Goal: Task Accomplishment & Management: Manage account settings

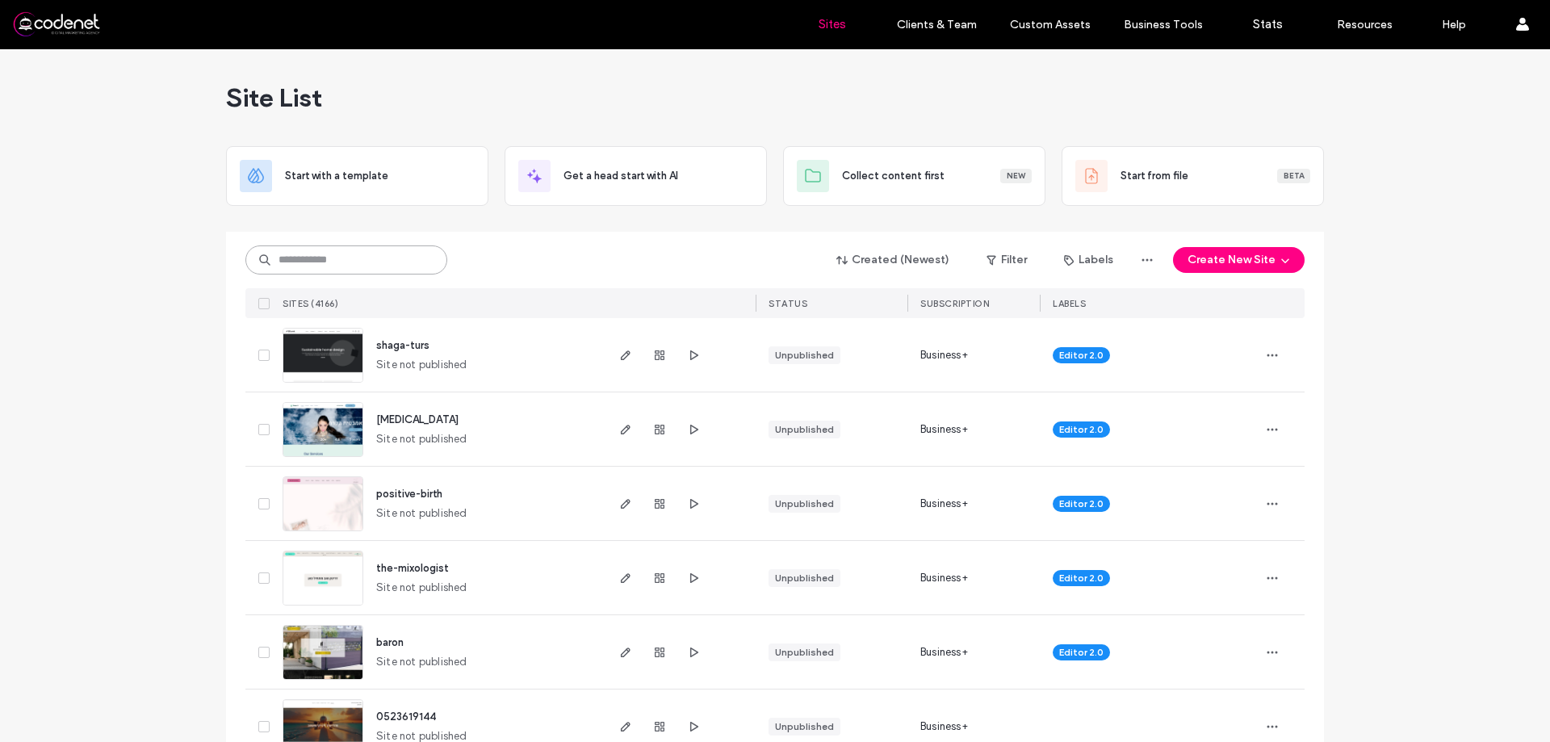
drag, startPoint x: 385, startPoint y: 259, endPoint x: 368, endPoint y: 248, distance: 20.4
click at [386, 259] on input at bounding box center [346, 259] width 202 height 29
paste input "**********"
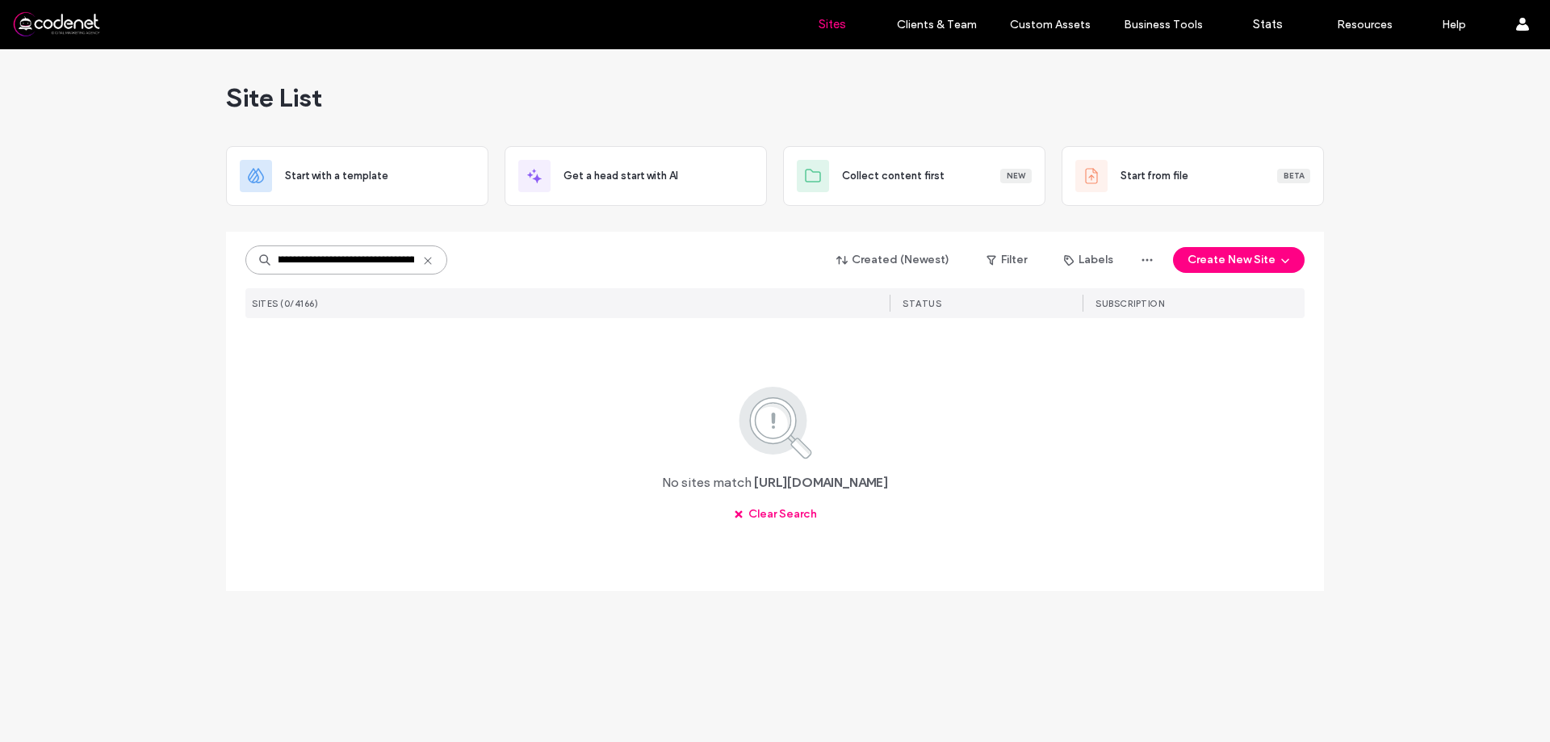
scroll to position [0, 139]
drag, startPoint x: 414, startPoint y: 260, endPoint x: 360, endPoint y: 262, distance: 54.1
click at [360, 262] on input "**********" at bounding box center [346, 259] width 202 height 29
drag, startPoint x: 360, startPoint y: 260, endPoint x: 243, endPoint y: 224, distance: 122.3
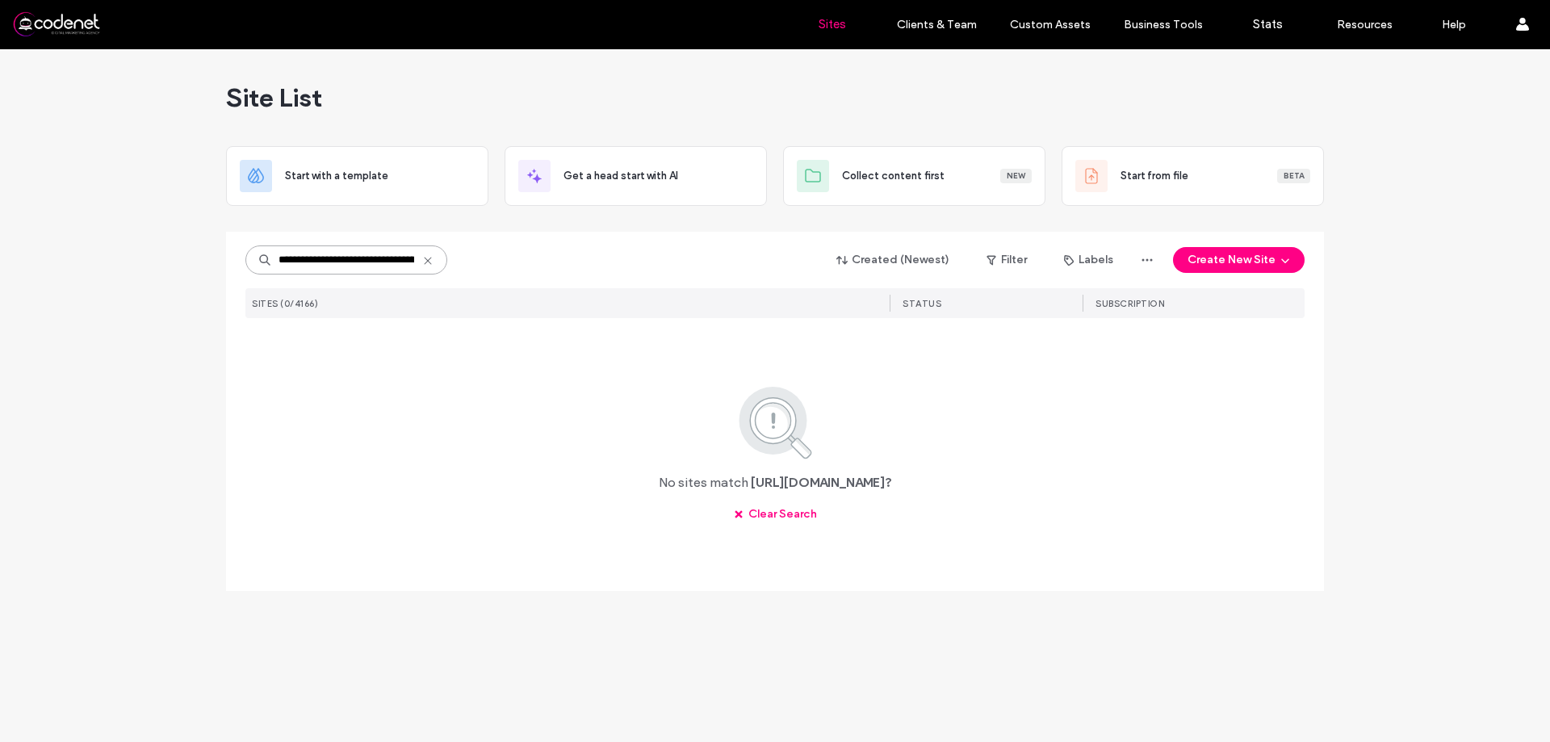
click at [236, 247] on div "**********" at bounding box center [775, 411] width 1098 height 359
click at [370, 256] on input "*********" at bounding box center [346, 259] width 202 height 29
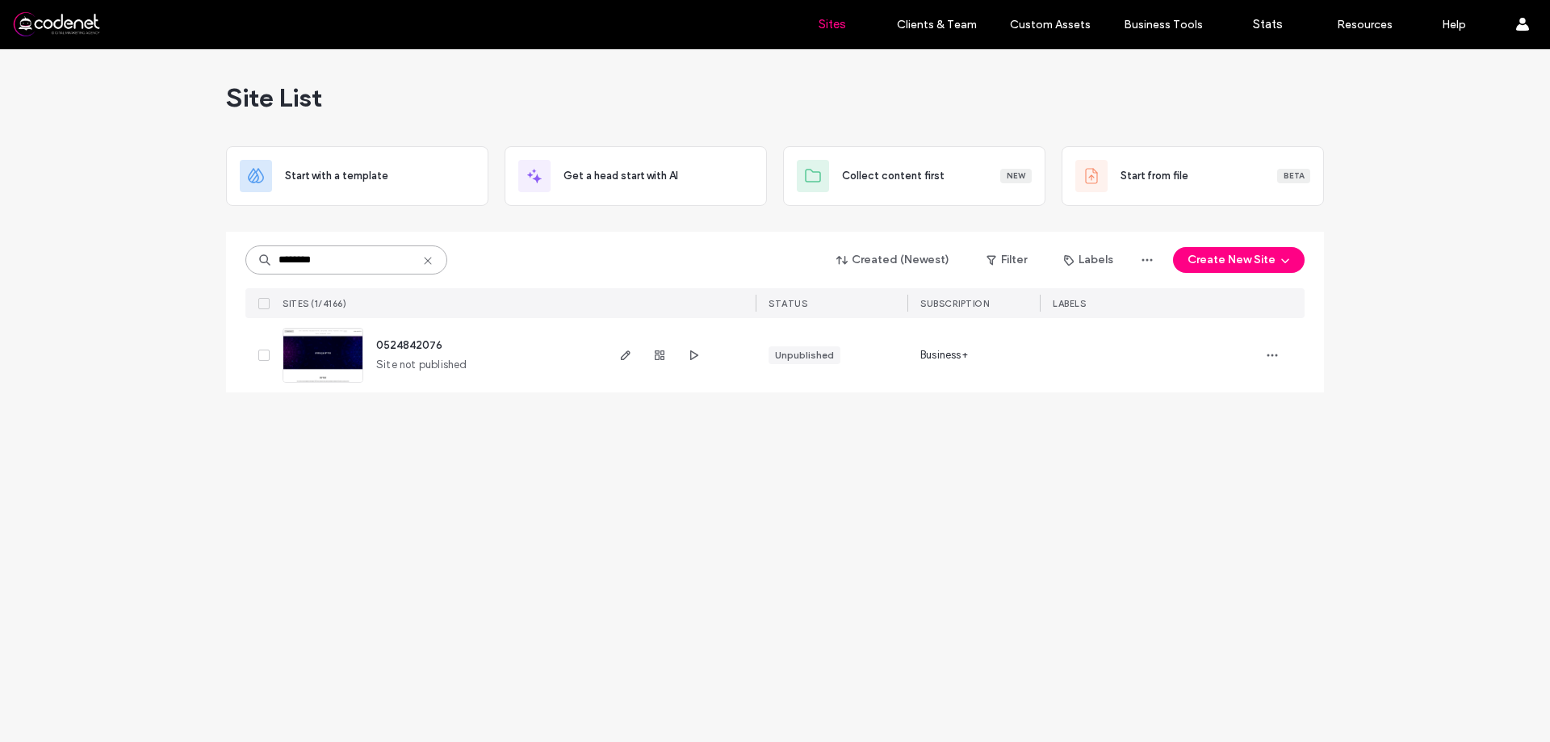
type input "********"
click at [341, 358] on img at bounding box center [322, 384] width 79 height 110
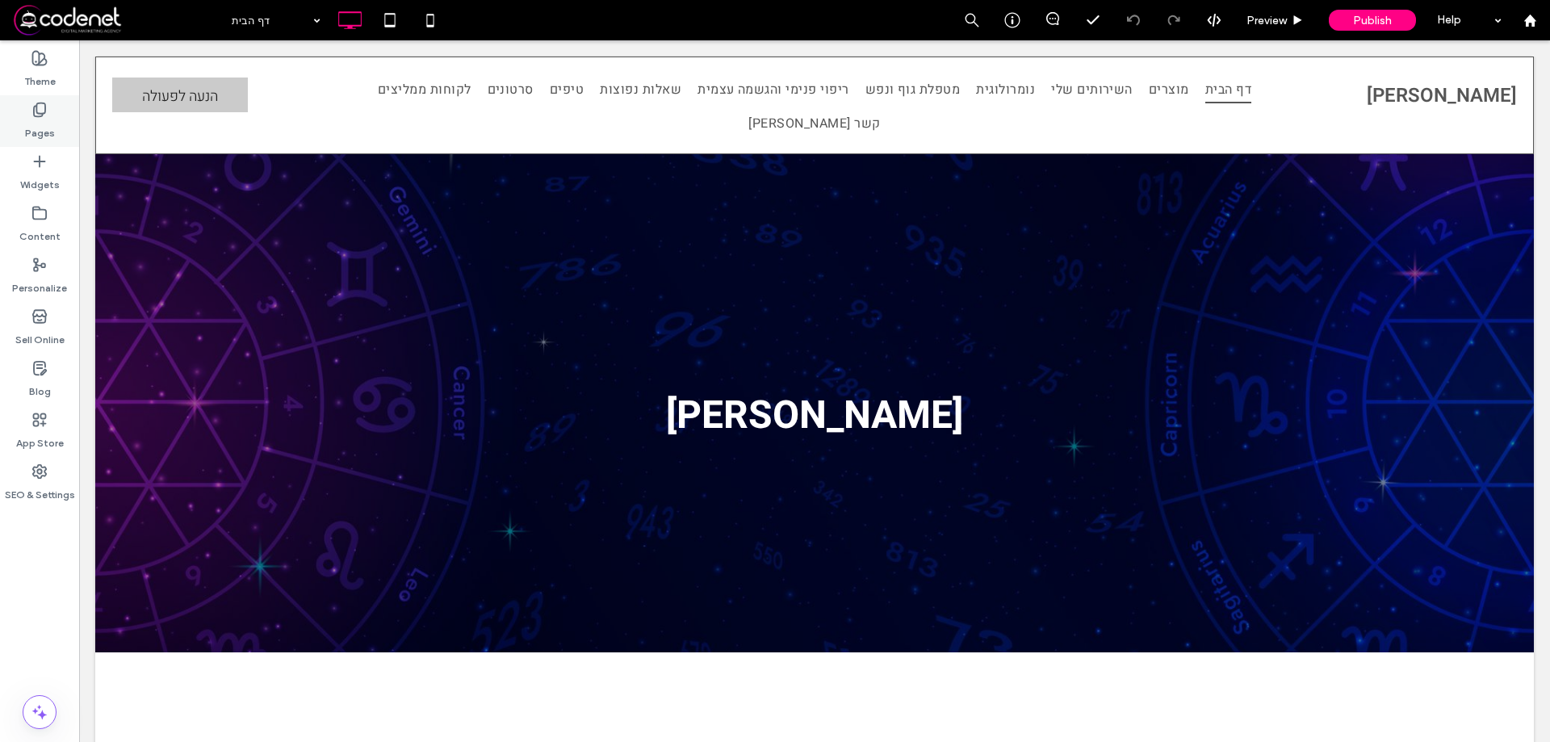
click at [40, 125] on label "Pages" at bounding box center [40, 129] width 30 height 23
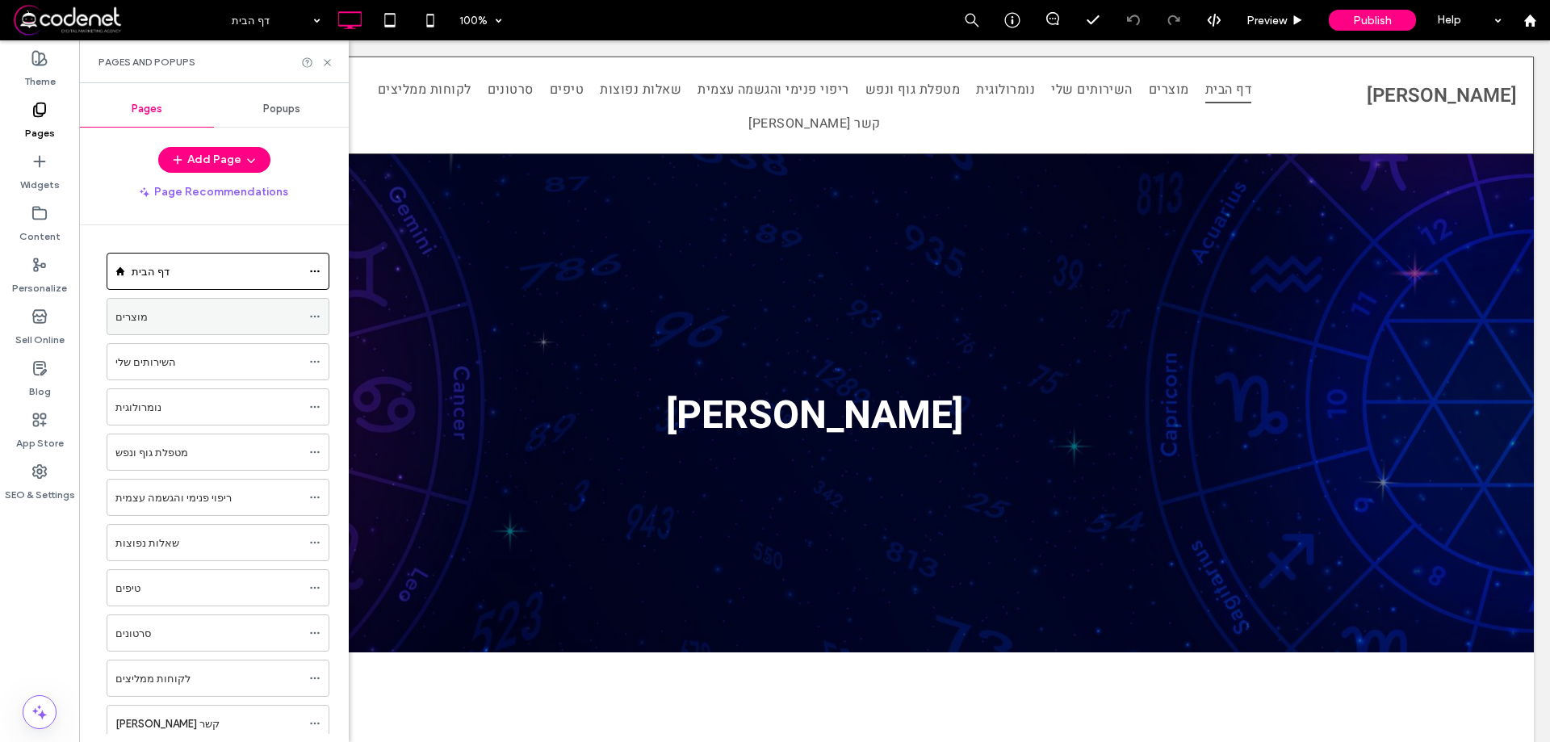
click at [176, 312] on div "מוצרים" at bounding box center [208, 316] width 186 height 17
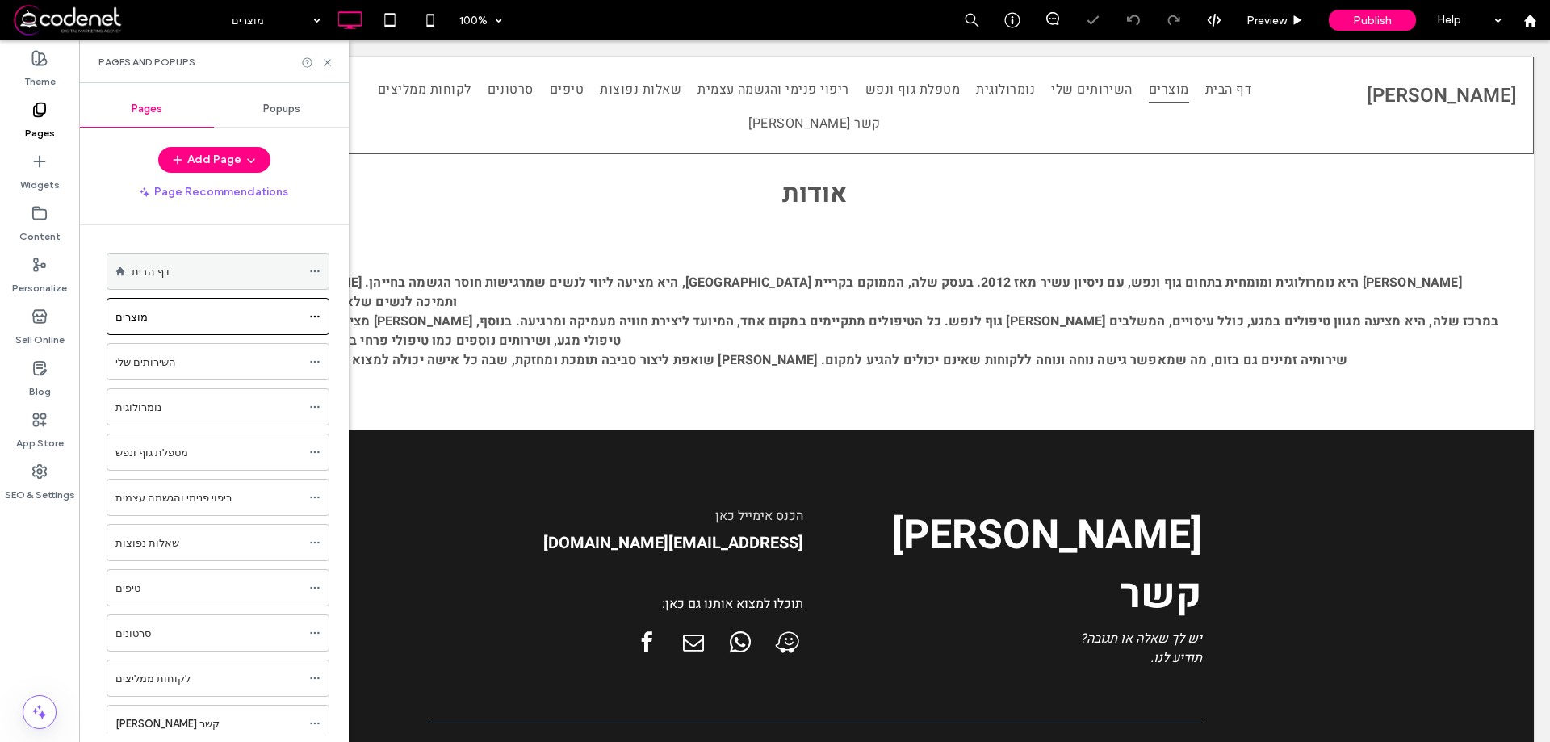
click at [178, 277] on div "דף הבית" at bounding box center [217, 271] width 170 height 17
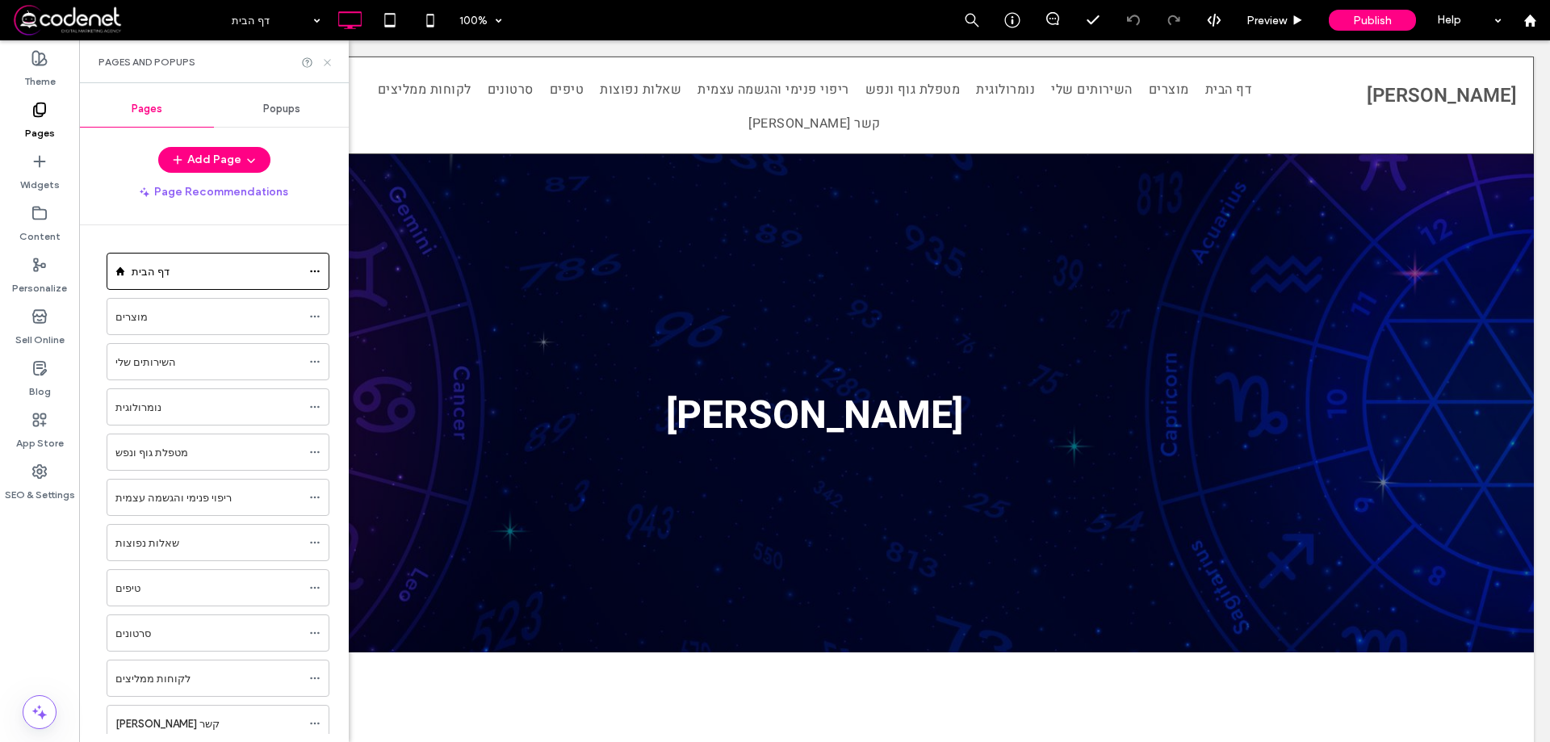
click at [326, 60] on icon at bounding box center [327, 63] width 12 height 12
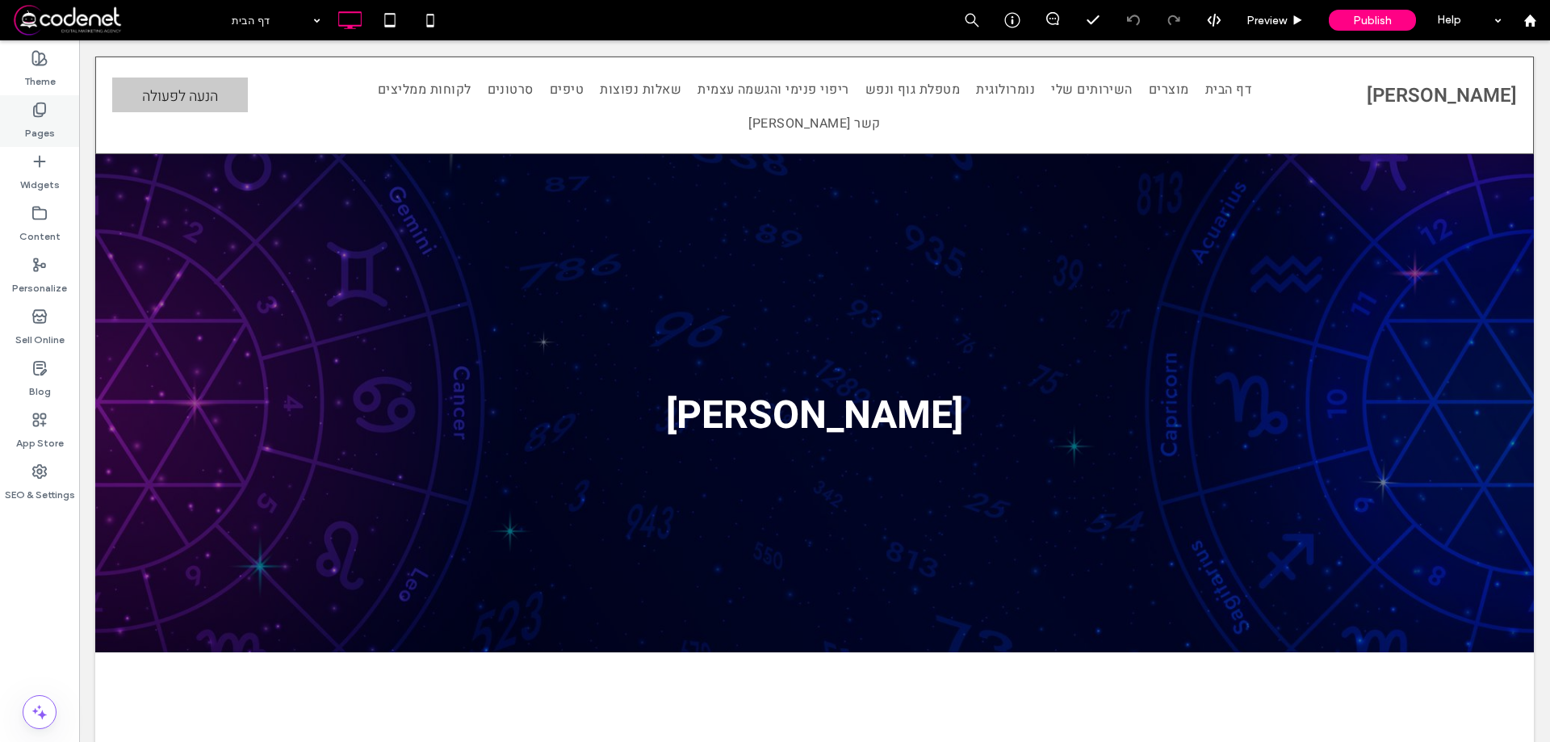
click at [43, 115] on use at bounding box center [39, 110] width 11 height 14
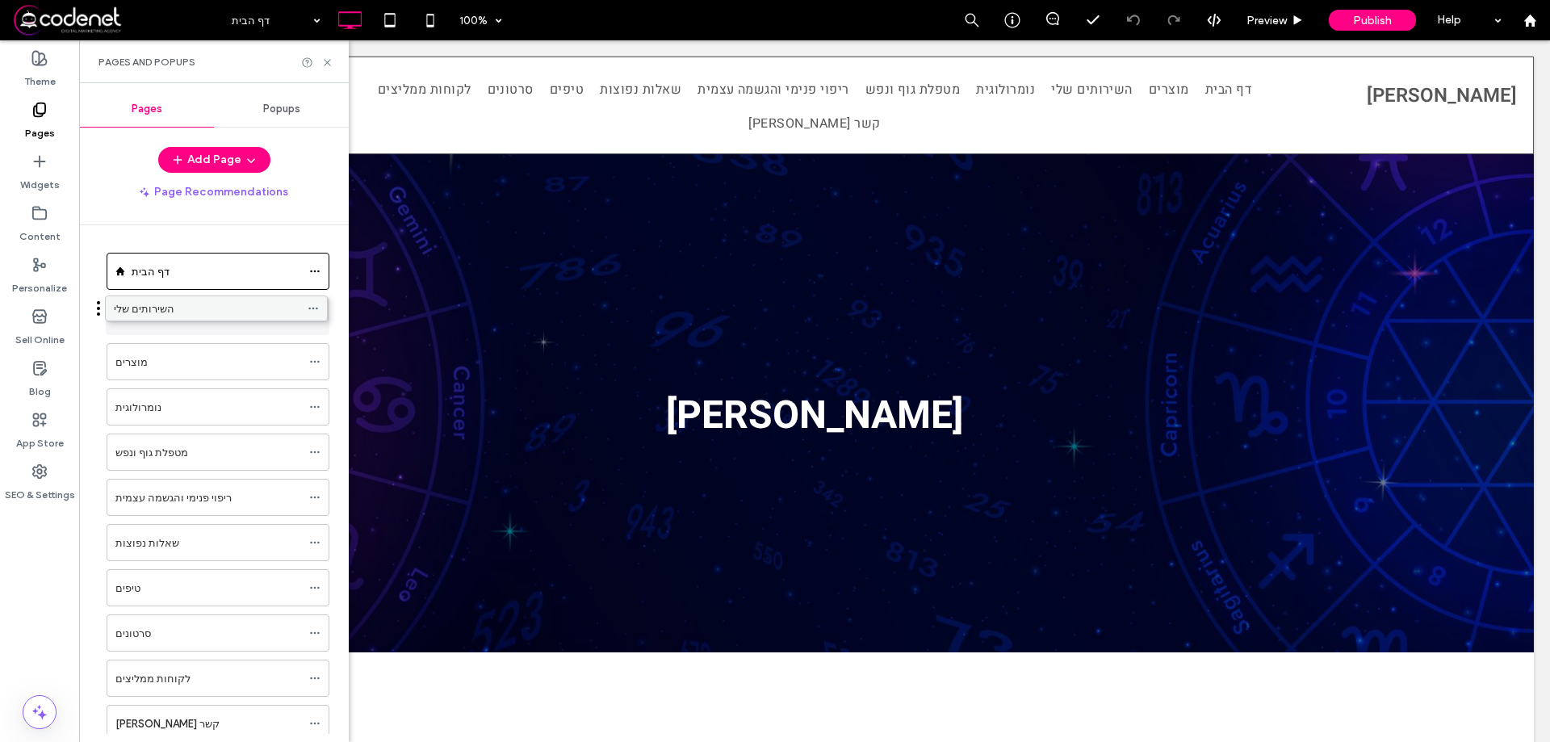
drag, startPoint x: 177, startPoint y: 363, endPoint x: 175, endPoint y: 316, distance: 47.7
click at [326, 66] on icon at bounding box center [327, 63] width 12 height 12
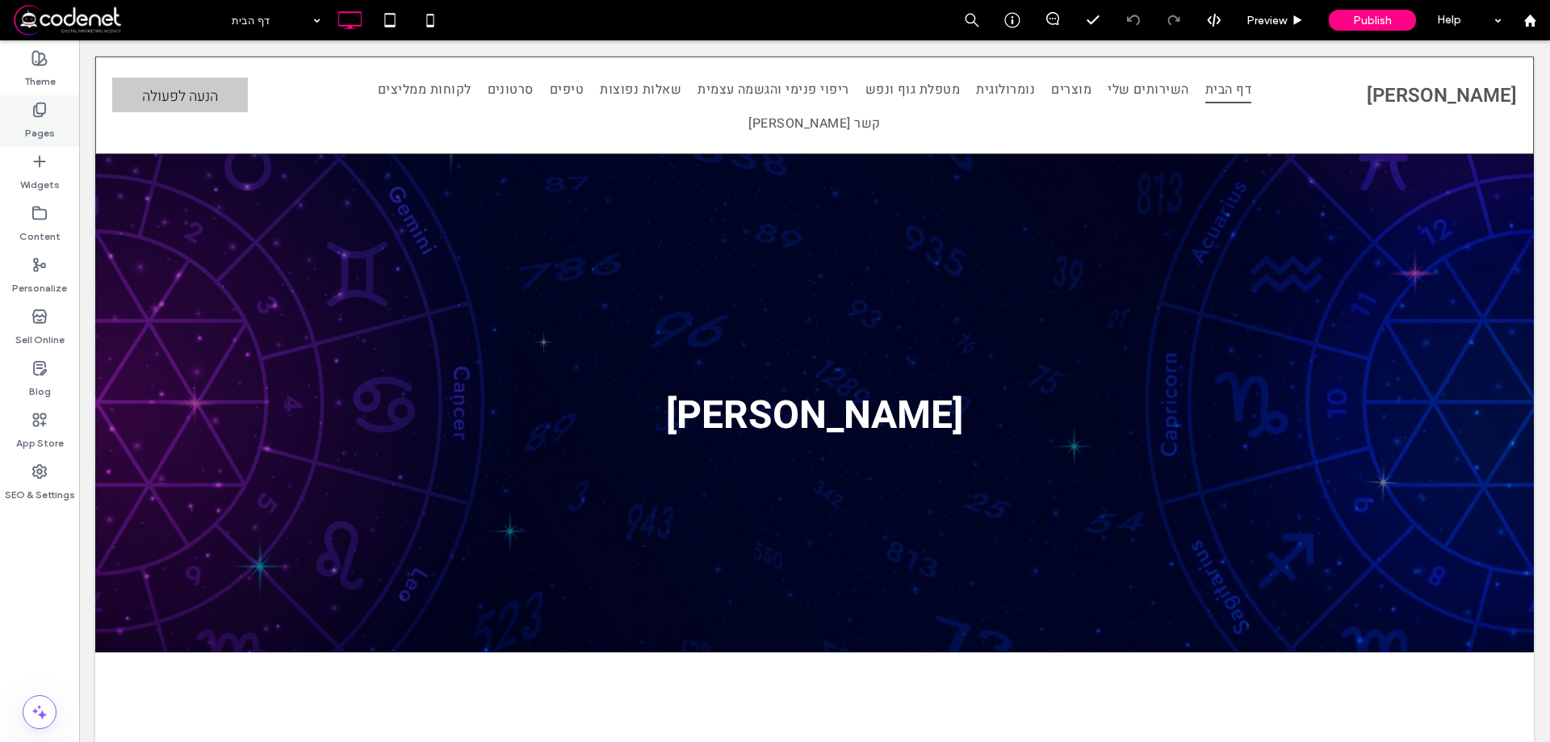
click at [44, 115] on icon at bounding box center [39, 110] width 16 height 16
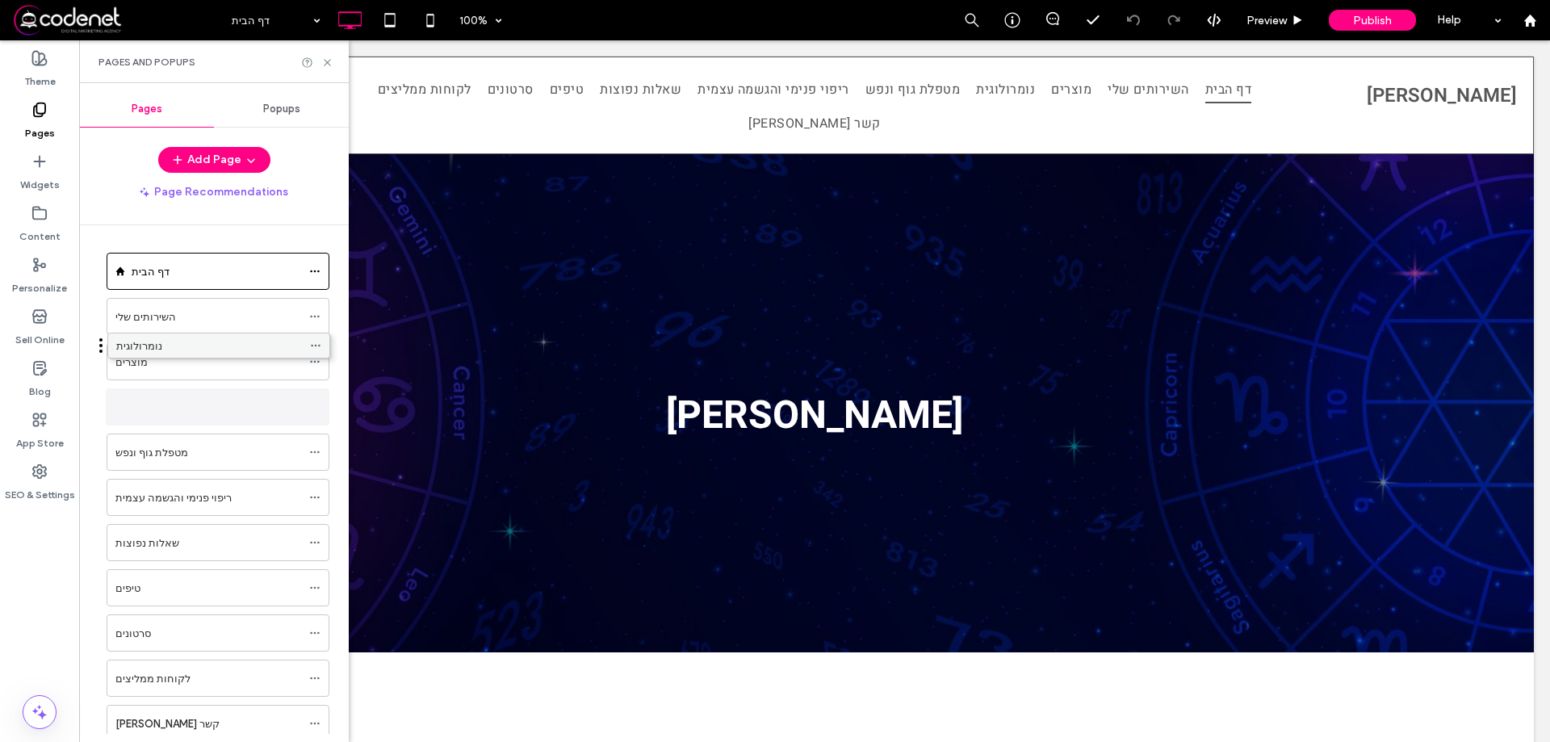
drag, startPoint x: 187, startPoint y: 411, endPoint x: 188, endPoint y: 355, distance: 55.7
drag, startPoint x: 174, startPoint y: 403, endPoint x: 173, endPoint y: 354, distance: 48.4
drag, startPoint x: 174, startPoint y: 459, endPoint x: 178, endPoint y: 405, distance: 53.4
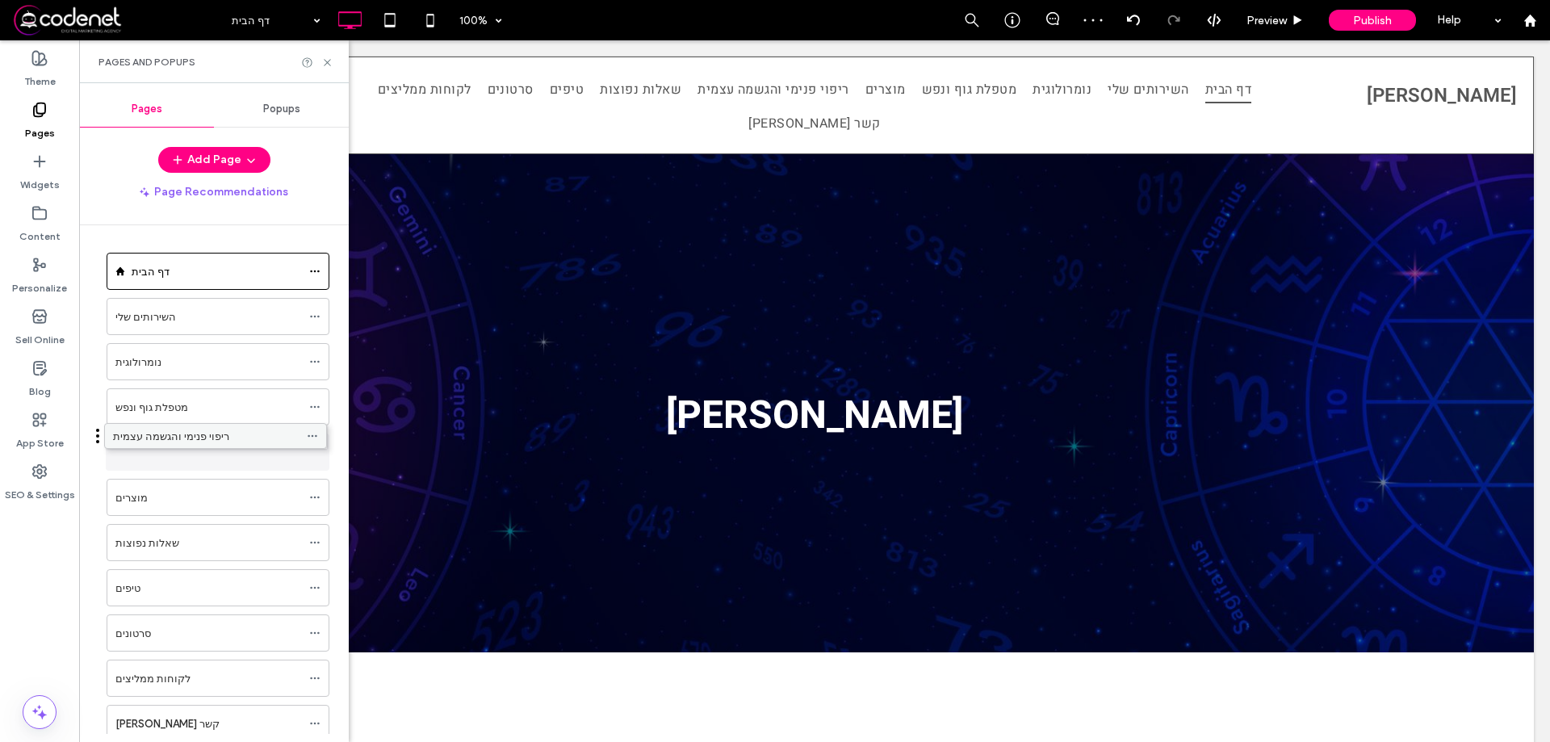
drag, startPoint x: 204, startPoint y: 502, endPoint x: 203, endPoint y: 448, distance: 54.1
click at [318, 358] on icon at bounding box center [314, 361] width 11 height 11
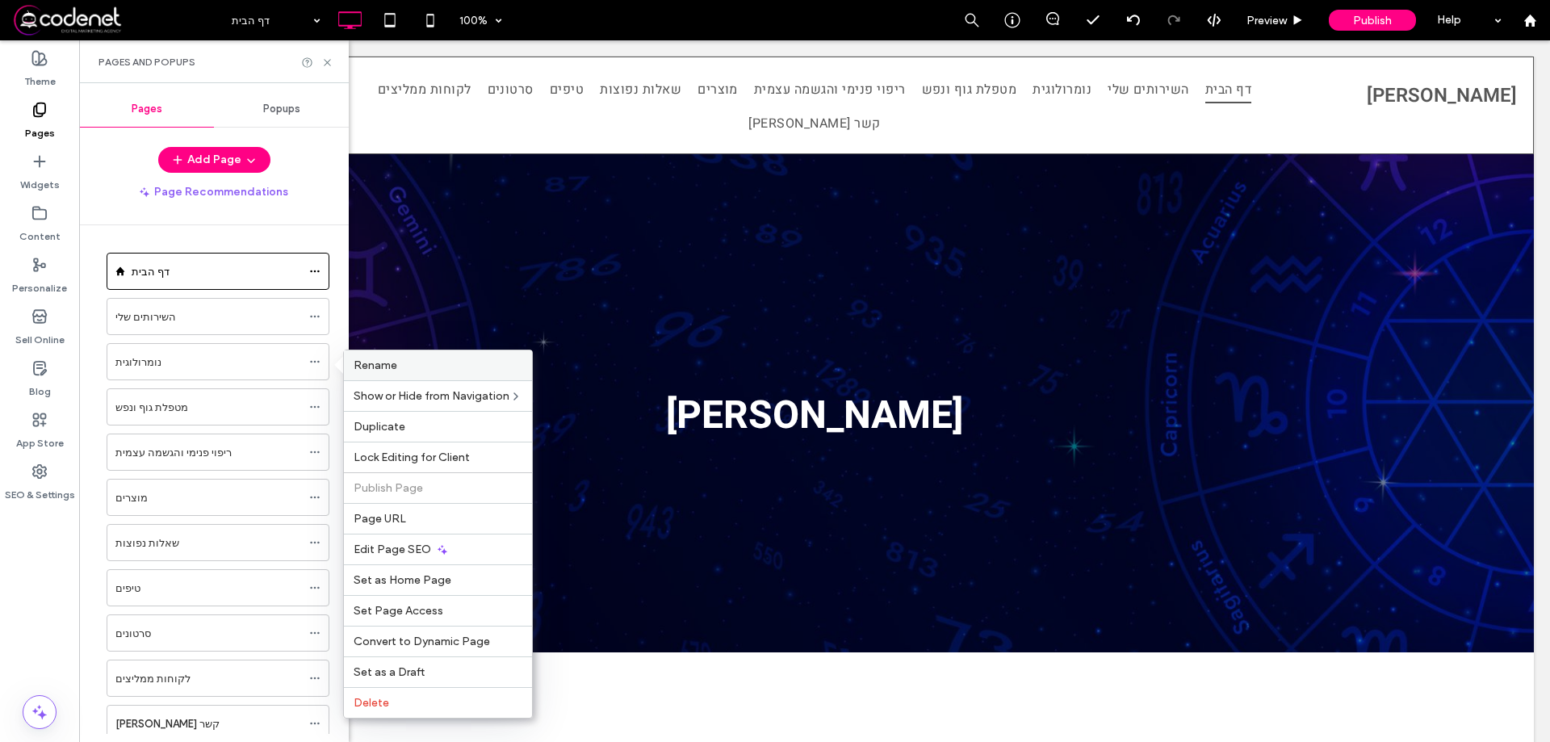
click at [386, 367] on span "Rename" at bounding box center [376, 365] width 44 height 14
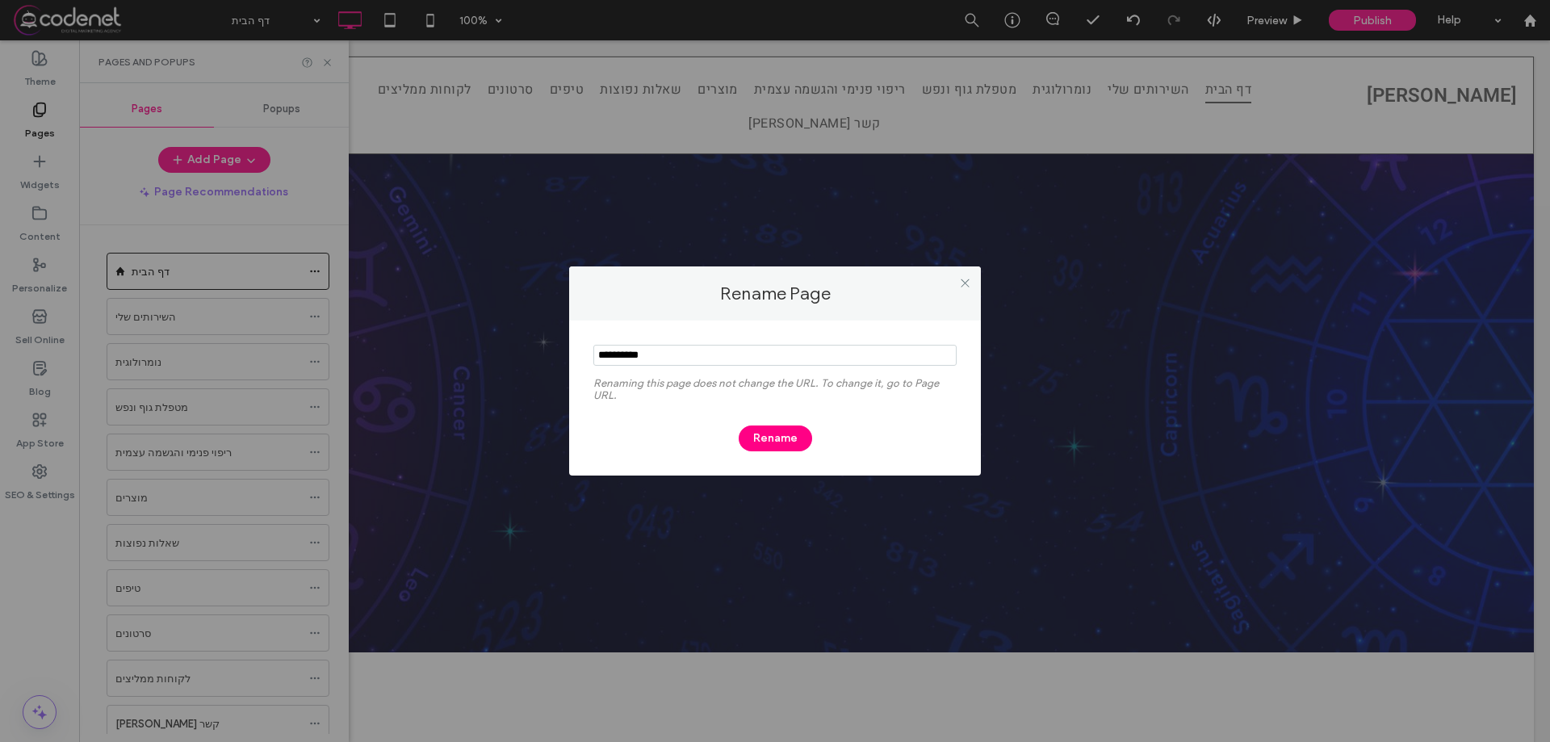
click at [604, 355] on input "notEmpty" at bounding box center [774, 355] width 363 height 21
type input "**********"
click at [783, 443] on button "Rename" at bounding box center [775, 438] width 73 height 26
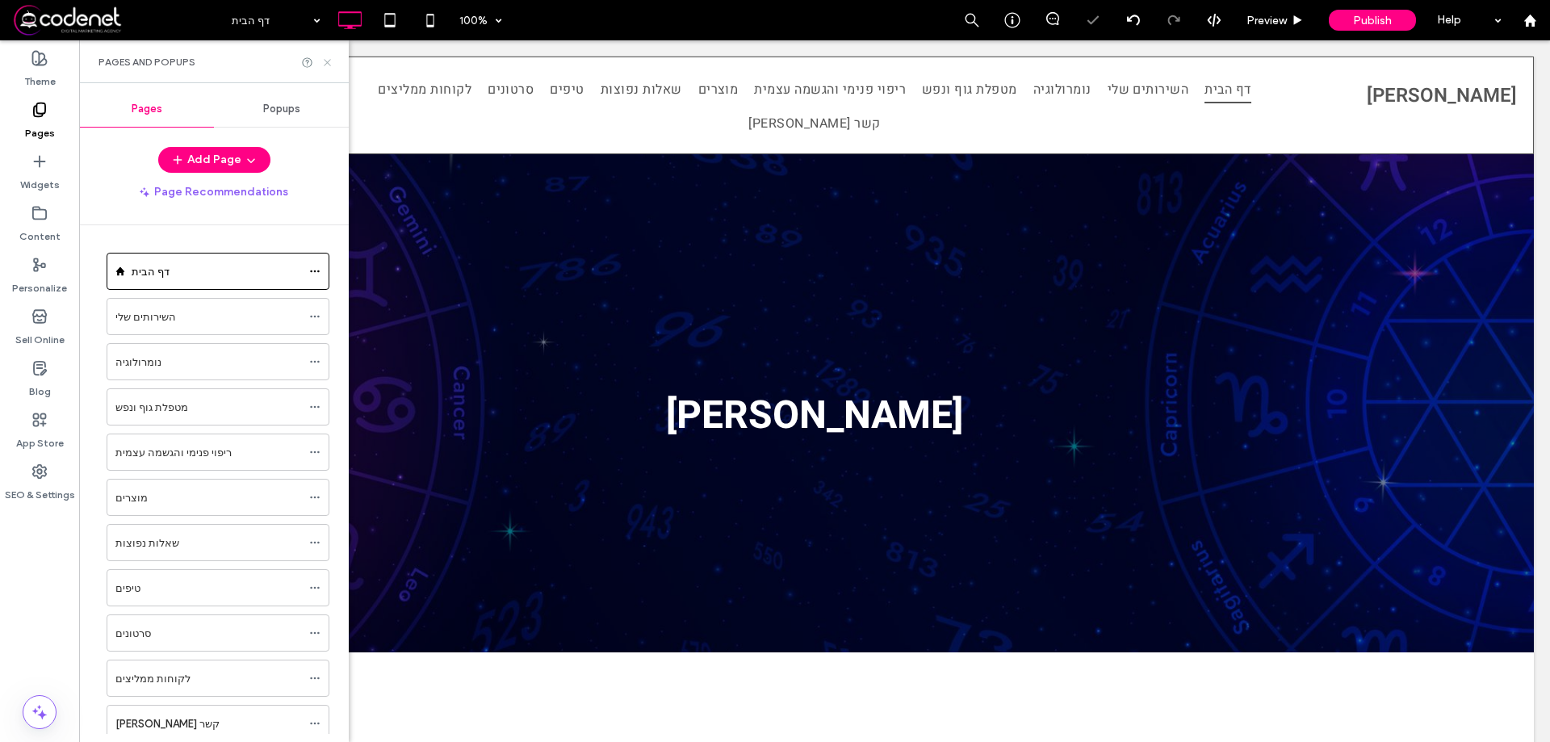
click at [328, 61] on use at bounding box center [327, 62] width 6 height 6
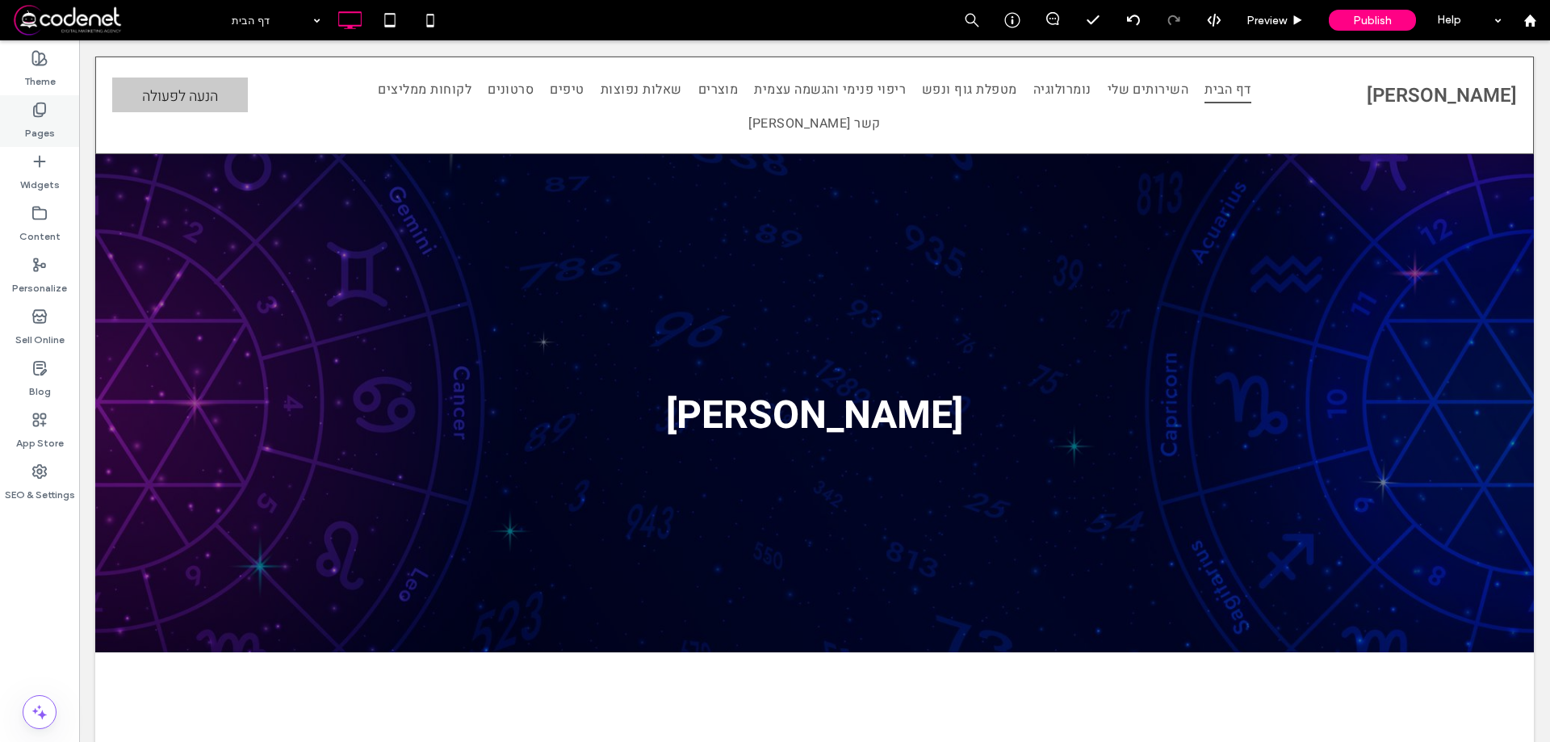
click at [48, 119] on label "Pages" at bounding box center [40, 129] width 30 height 23
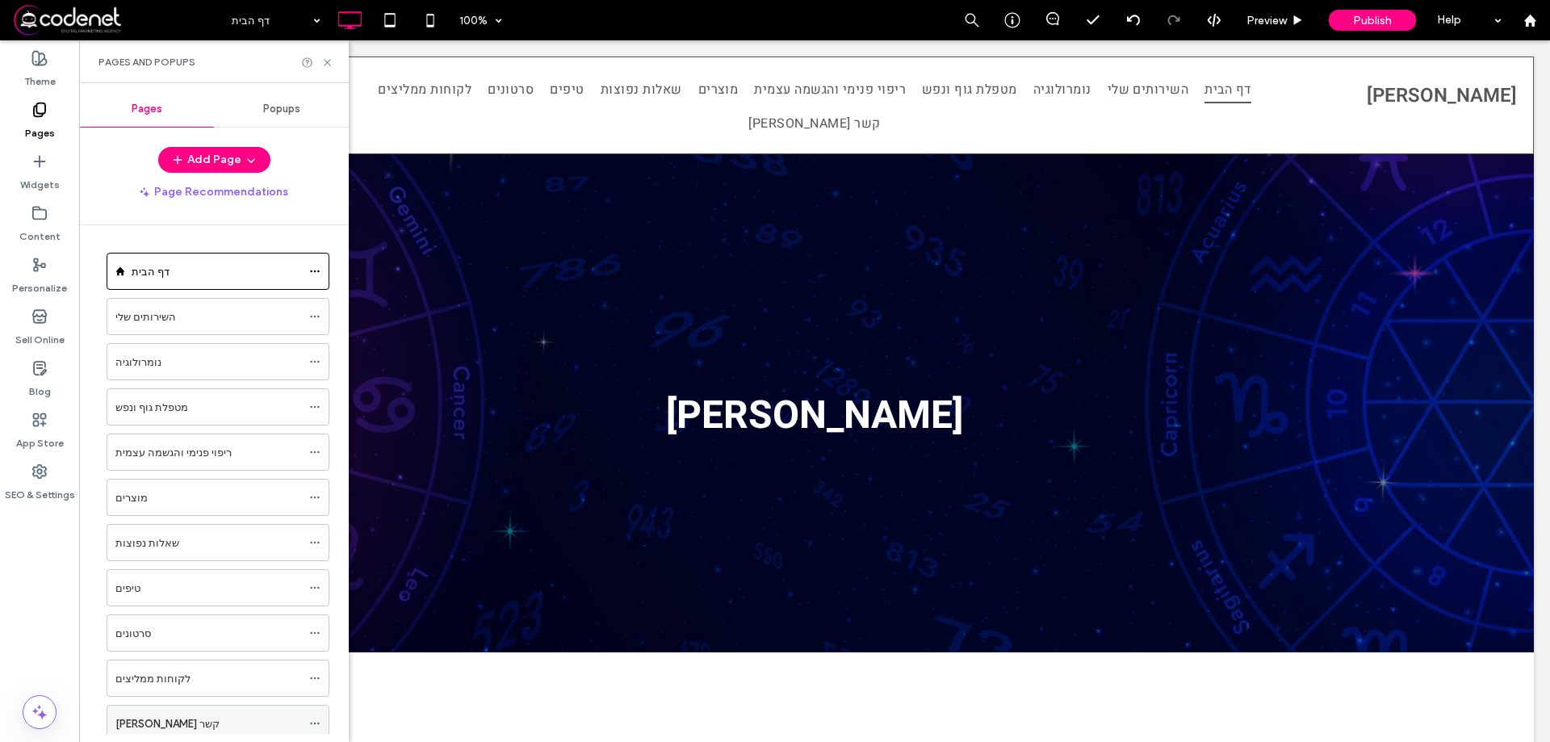
click at [178, 710] on div "צור קשר" at bounding box center [208, 724] width 186 height 36
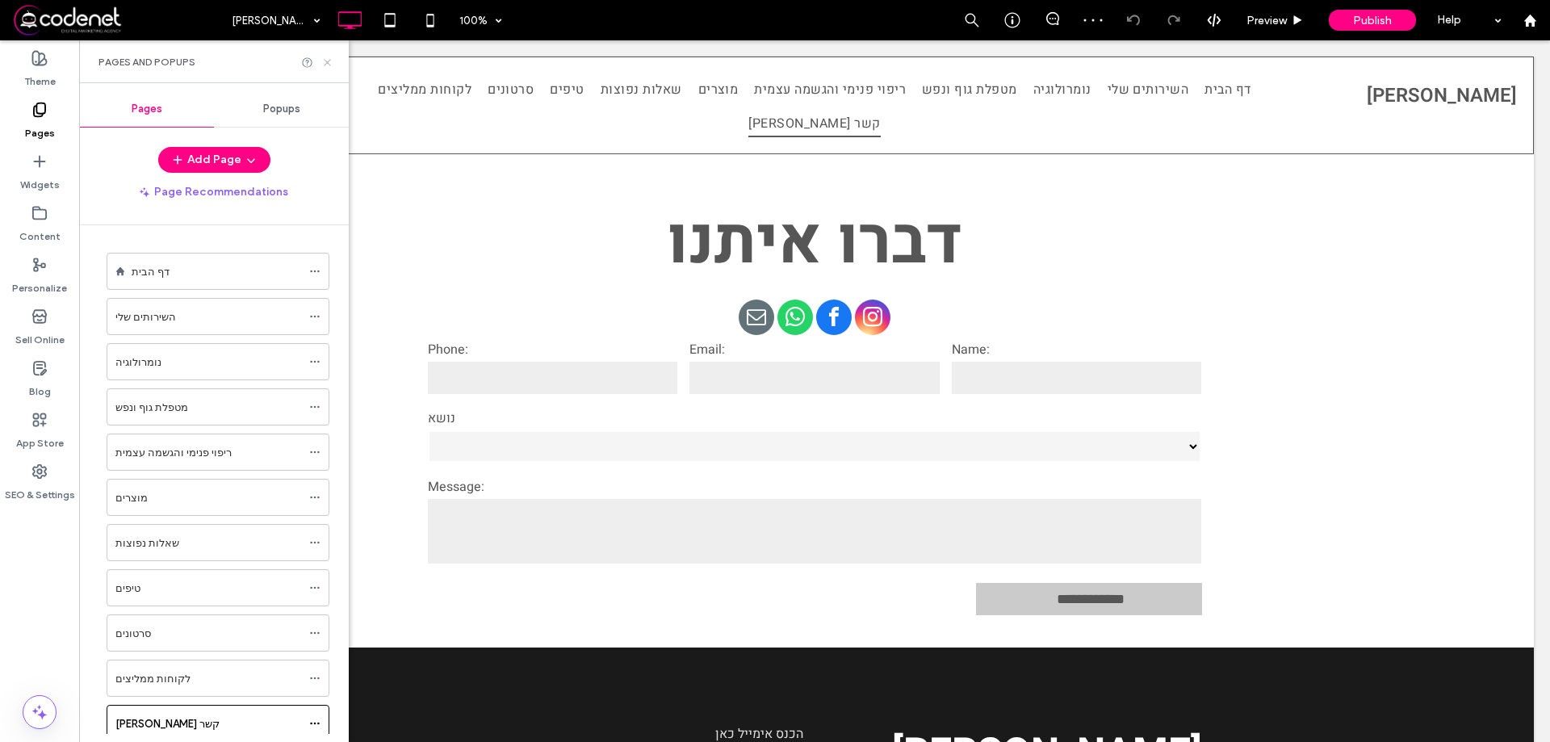
click at [329, 64] on use at bounding box center [327, 62] width 6 height 6
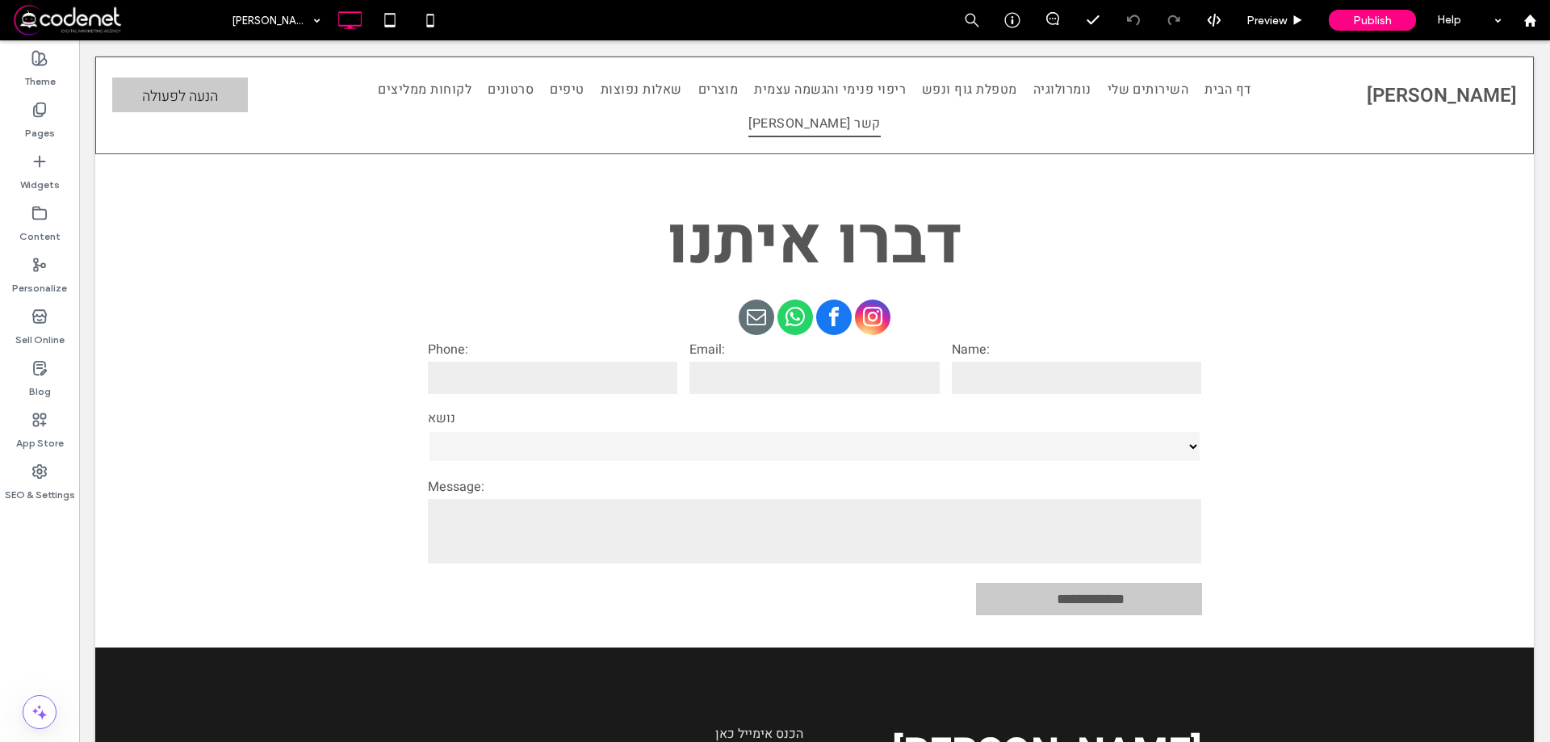
click at [92, 16] on span at bounding box center [117, 20] width 211 height 32
